Goal: Task Accomplishment & Management: Use online tool/utility

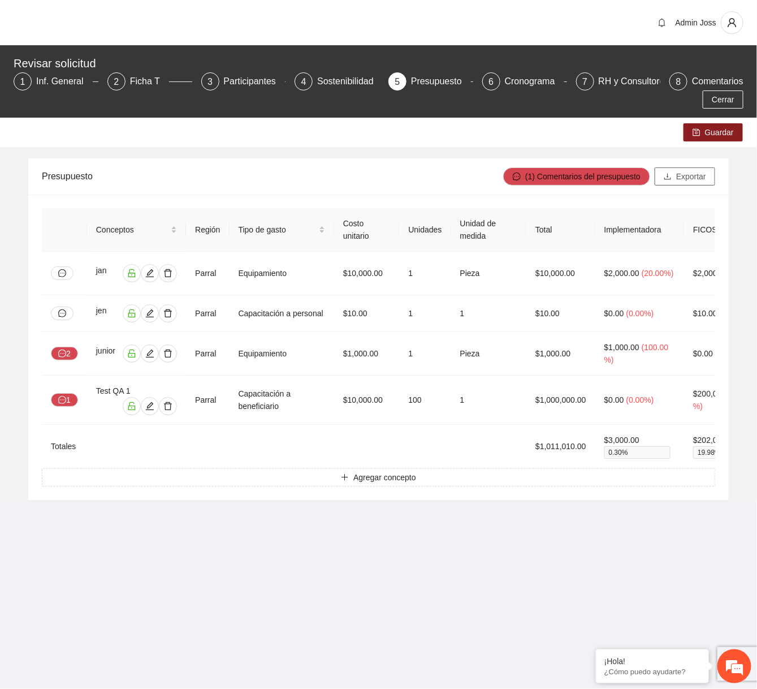
click at [699, 182] on span "Exportar" at bounding box center [692, 176] width 30 height 12
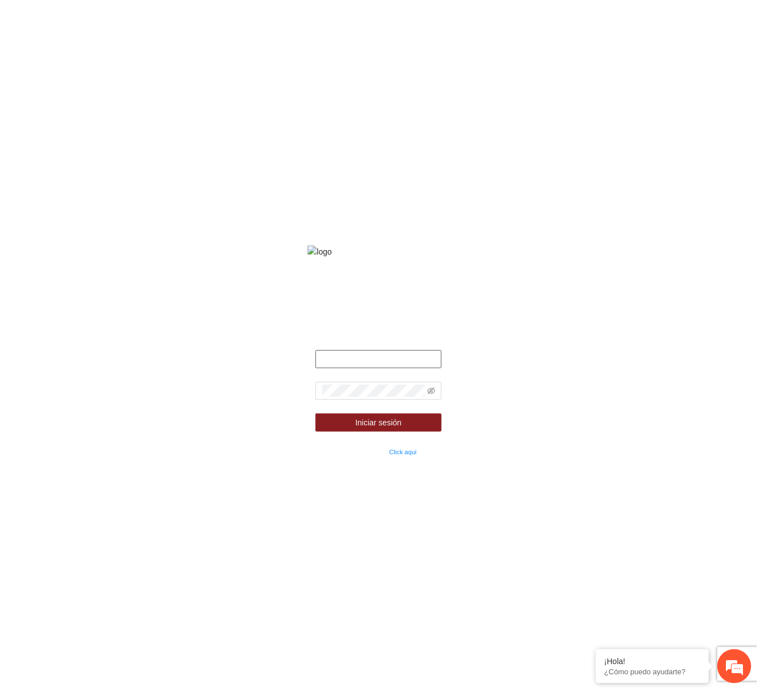
click at [408, 368] on input "text" at bounding box center [379, 359] width 126 height 18
type input "**********"
click at [432, 395] on icon "eye-invisible" at bounding box center [432, 391] width 8 height 8
click at [316, 413] on button "Iniciar sesión" at bounding box center [379, 422] width 126 height 18
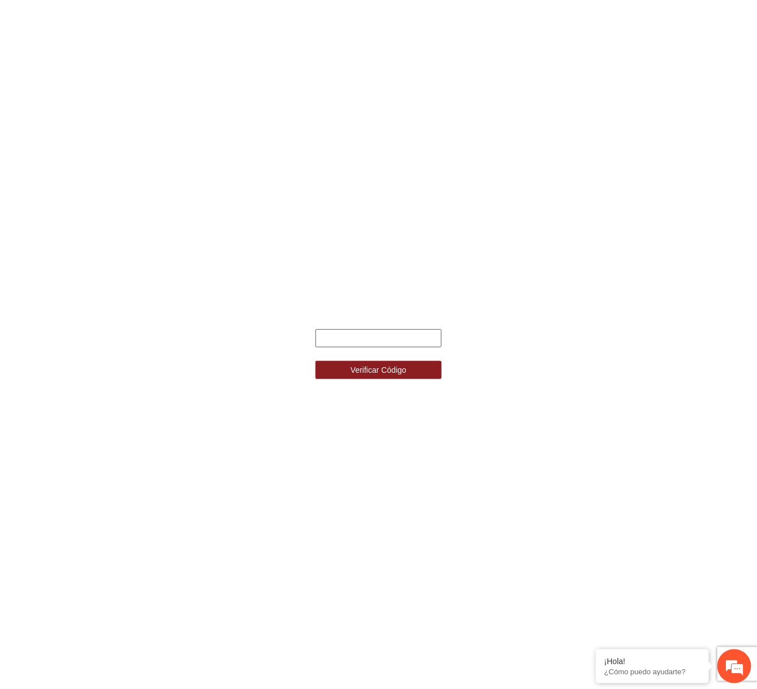
click at [342, 344] on input "text" at bounding box center [379, 338] width 126 height 18
type input "******"
click at [316, 361] on button "Verificar Código" at bounding box center [379, 370] width 126 height 18
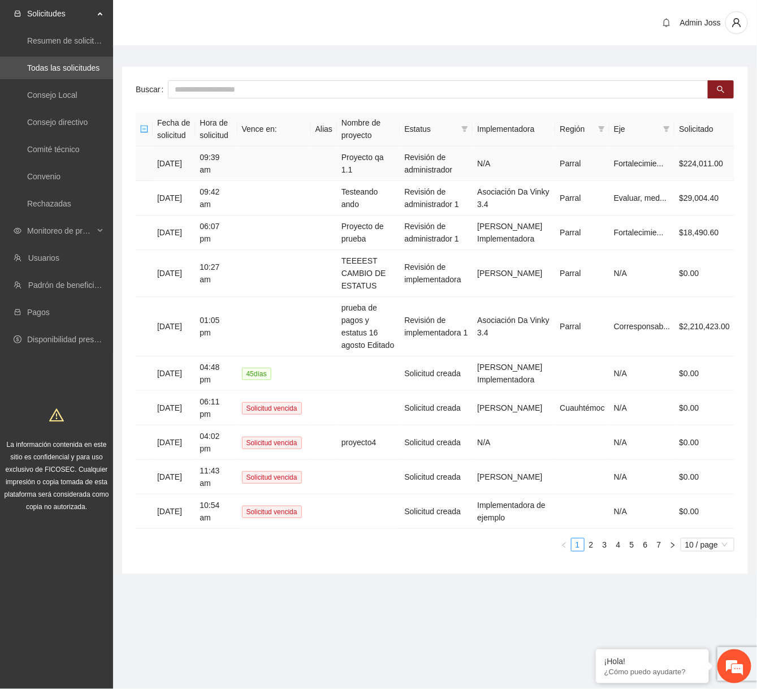
click at [394, 161] on td "Proyecto qa 1.1" at bounding box center [368, 164] width 63 height 35
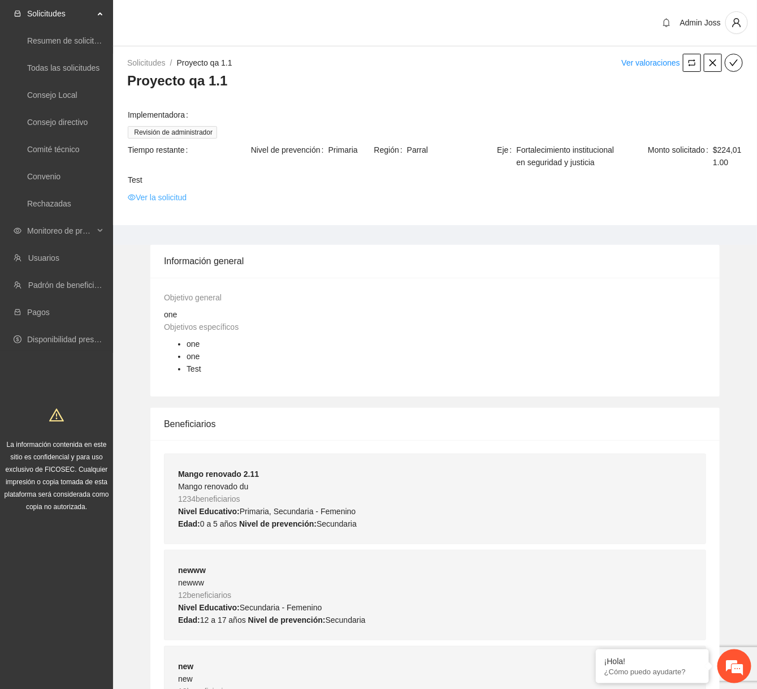
click at [159, 204] on link "Ver la solicitud" at bounding box center [157, 197] width 59 height 12
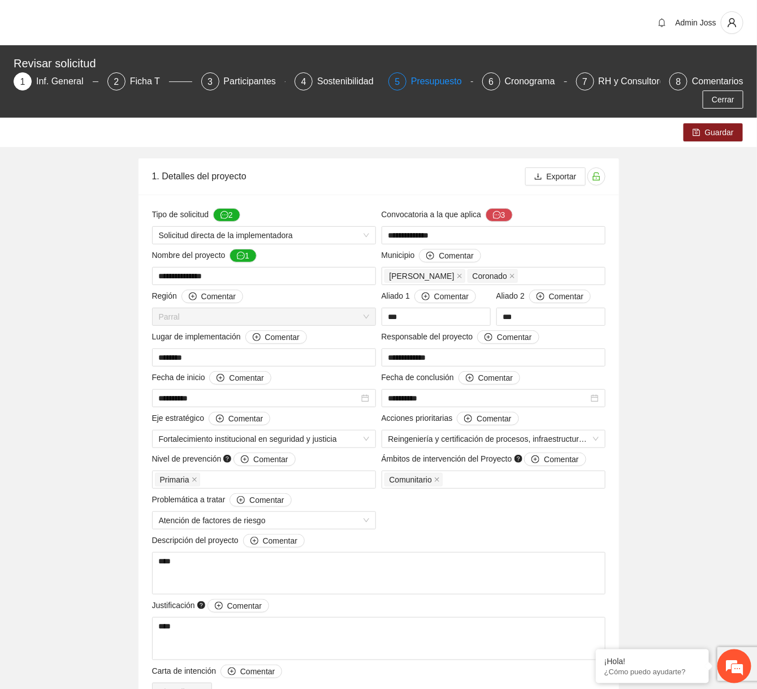
click at [436, 79] on div "Presupuesto" at bounding box center [441, 81] width 60 height 18
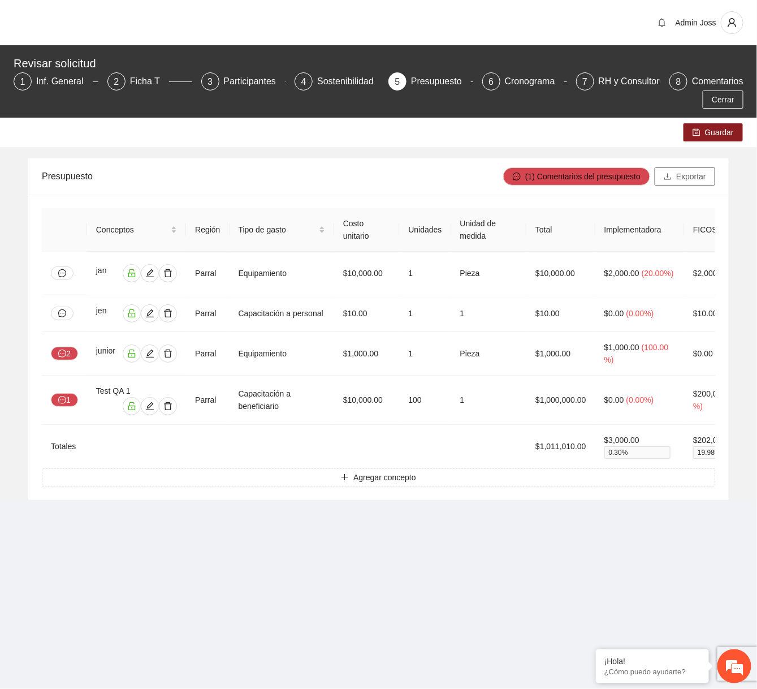
click at [690, 182] on span "Exportar" at bounding box center [692, 176] width 30 height 12
click at [736, 100] on button "Cerrar" at bounding box center [723, 100] width 41 height 18
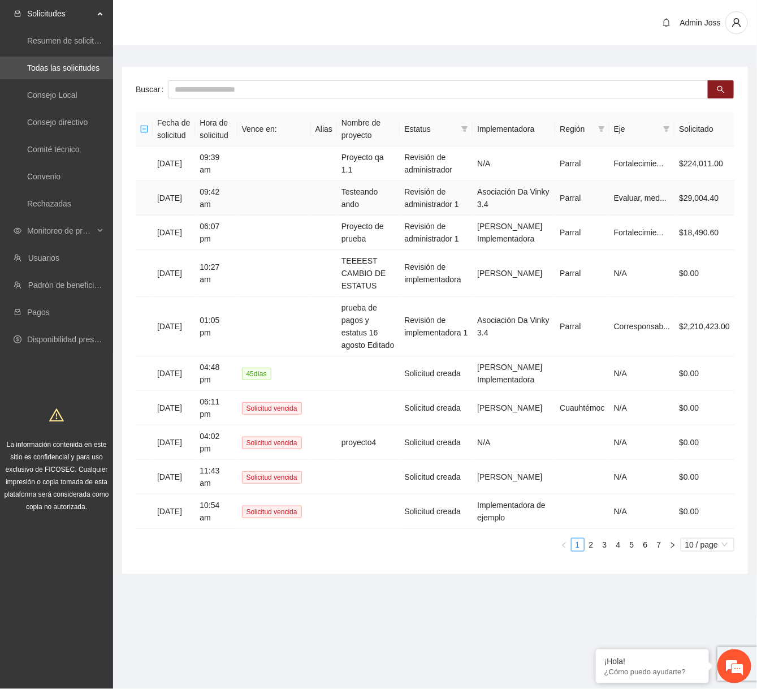
click at [372, 197] on td "Testeando ando" at bounding box center [368, 198] width 63 height 35
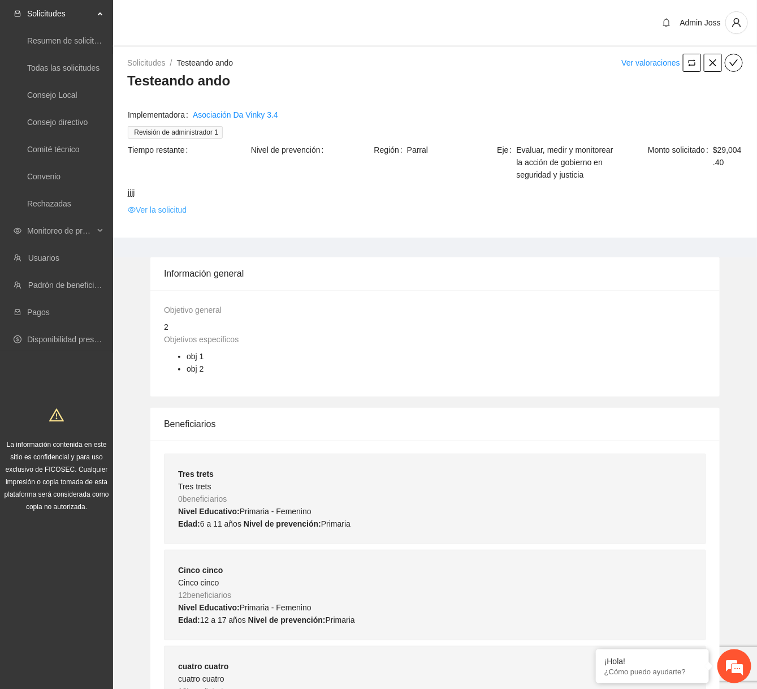
click at [174, 205] on link "Ver la solicitud" at bounding box center [157, 210] width 59 height 12
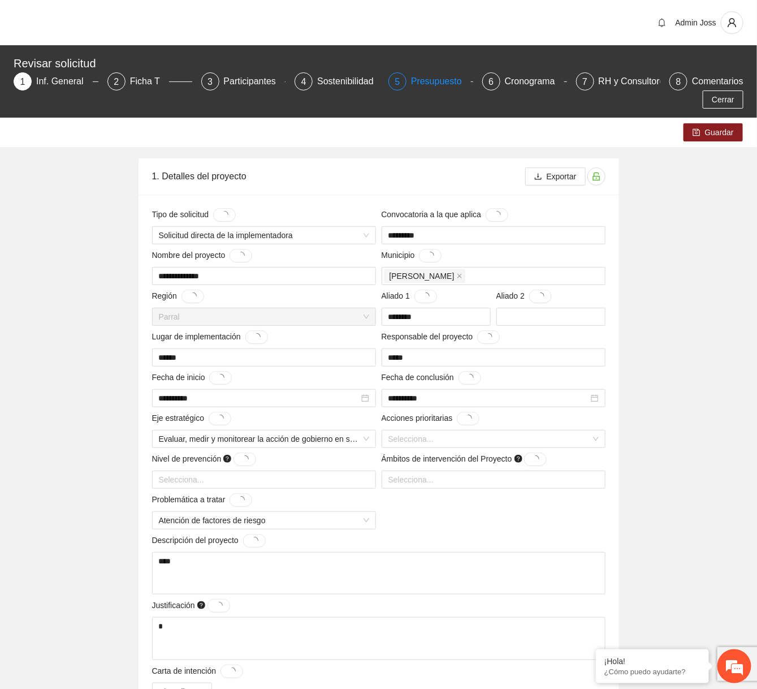
click at [441, 84] on div "Presupuesto" at bounding box center [441, 81] width 60 height 18
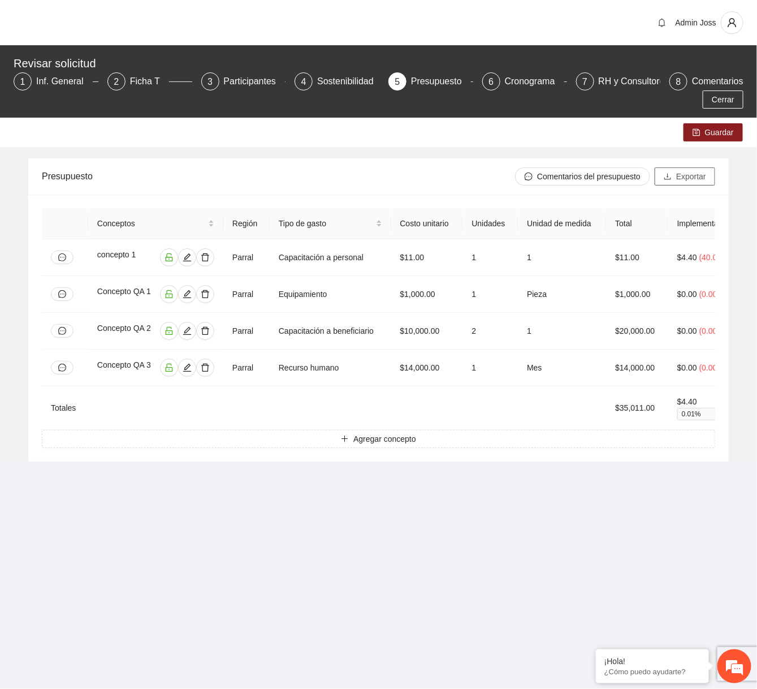
click at [679, 183] on button "Exportar" at bounding box center [685, 176] width 61 height 18
click at [697, 177] on span "Exportar" at bounding box center [692, 176] width 30 height 12
